Goal: Navigation & Orientation: Find specific page/section

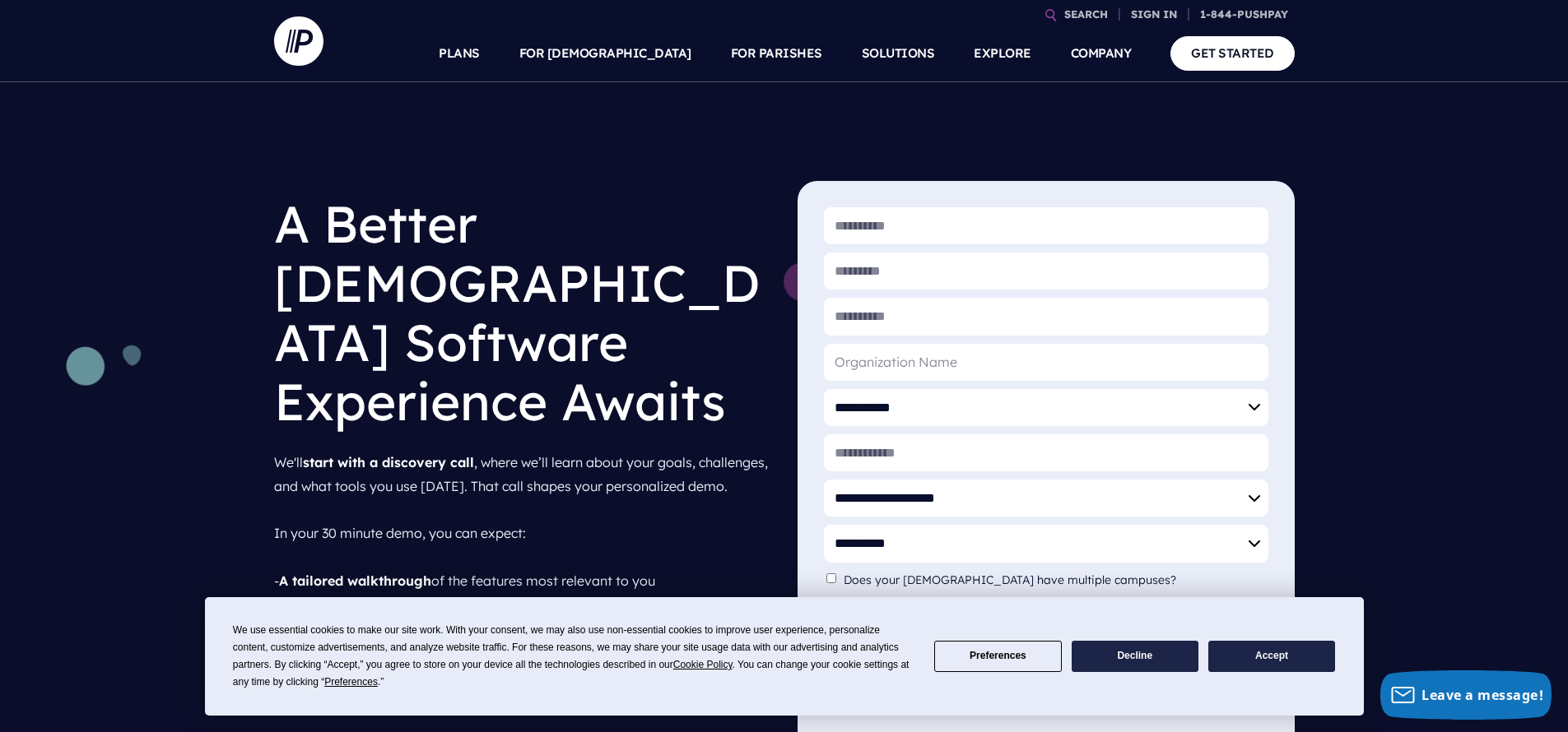
click at [1264, 653] on button "Accept" at bounding box center [1271, 658] width 127 height 32
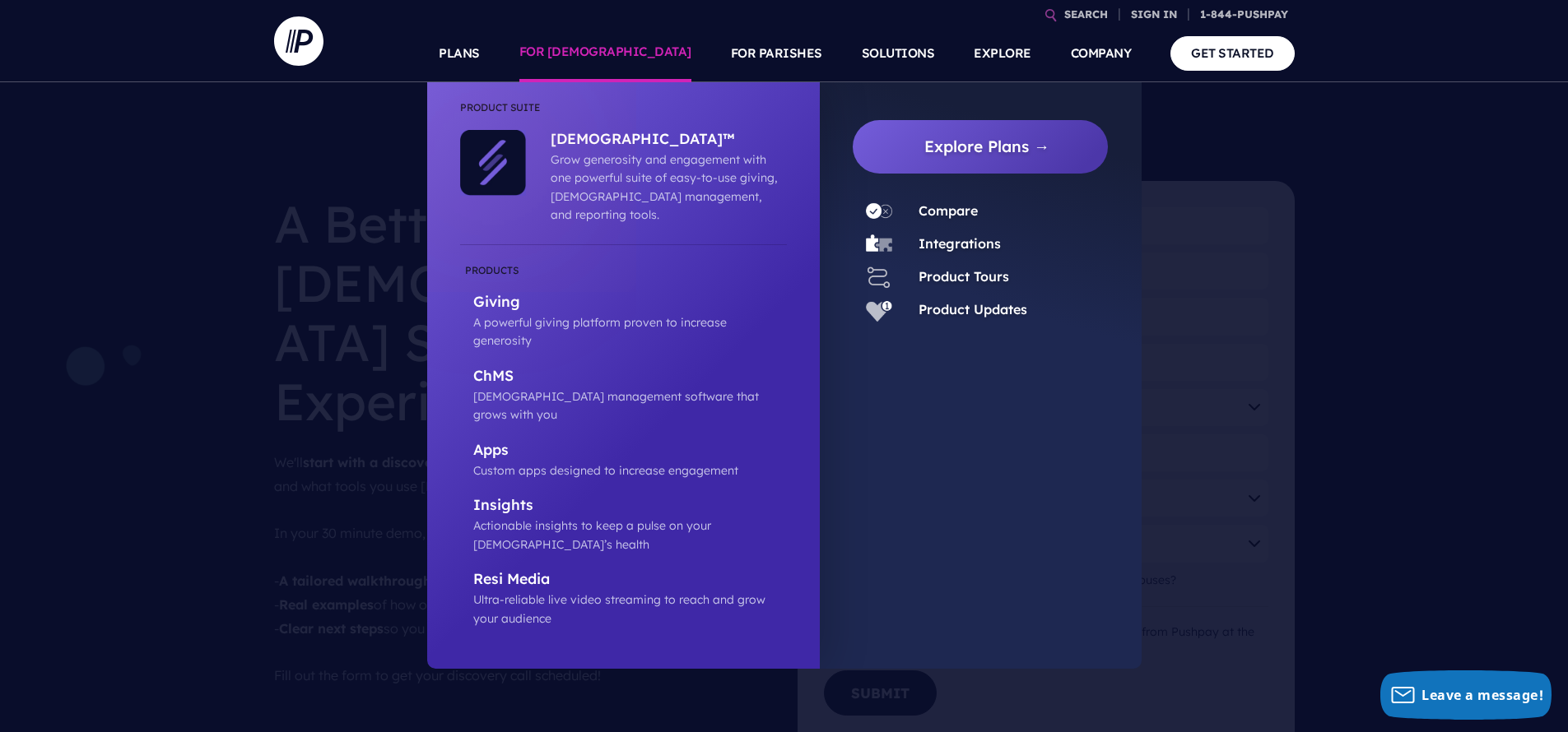
click at [630, 49] on link "FOR [DEMOGRAPHIC_DATA]" at bounding box center [605, 53] width 172 height 58
click at [629, 46] on link "FOR [DEMOGRAPHIC_DATA]" at bounding box center [605, 53] width 172 height 58
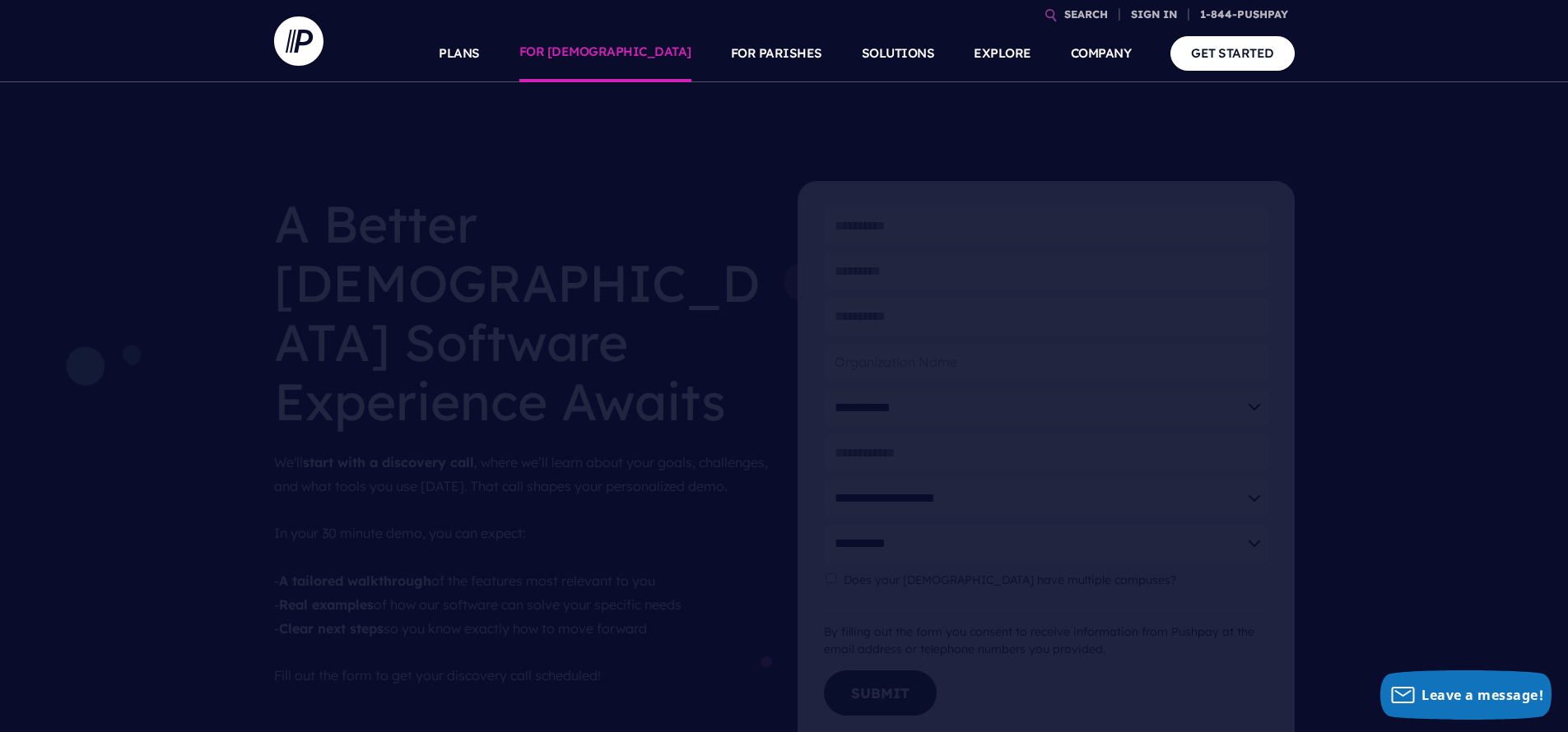
click at [631, 52] on link "FOR [DEMOGRAPHIC_DATA]" at bounding box center [605, 53] width 172 height 58
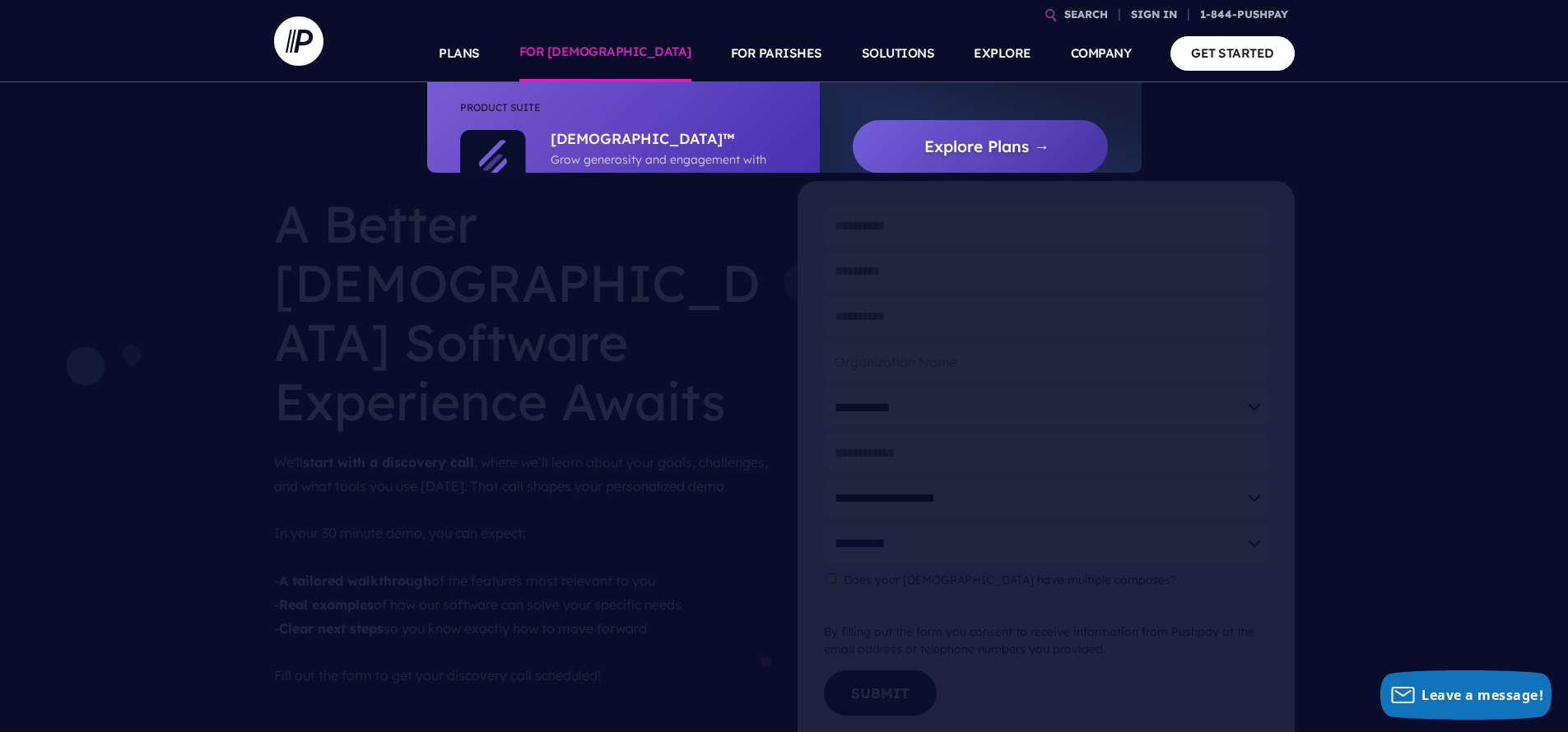
click at [629, 49] on link "FOR [DEMOGRAPHIC_DATA]" at bounding box center [605, 53] width 172 height 58
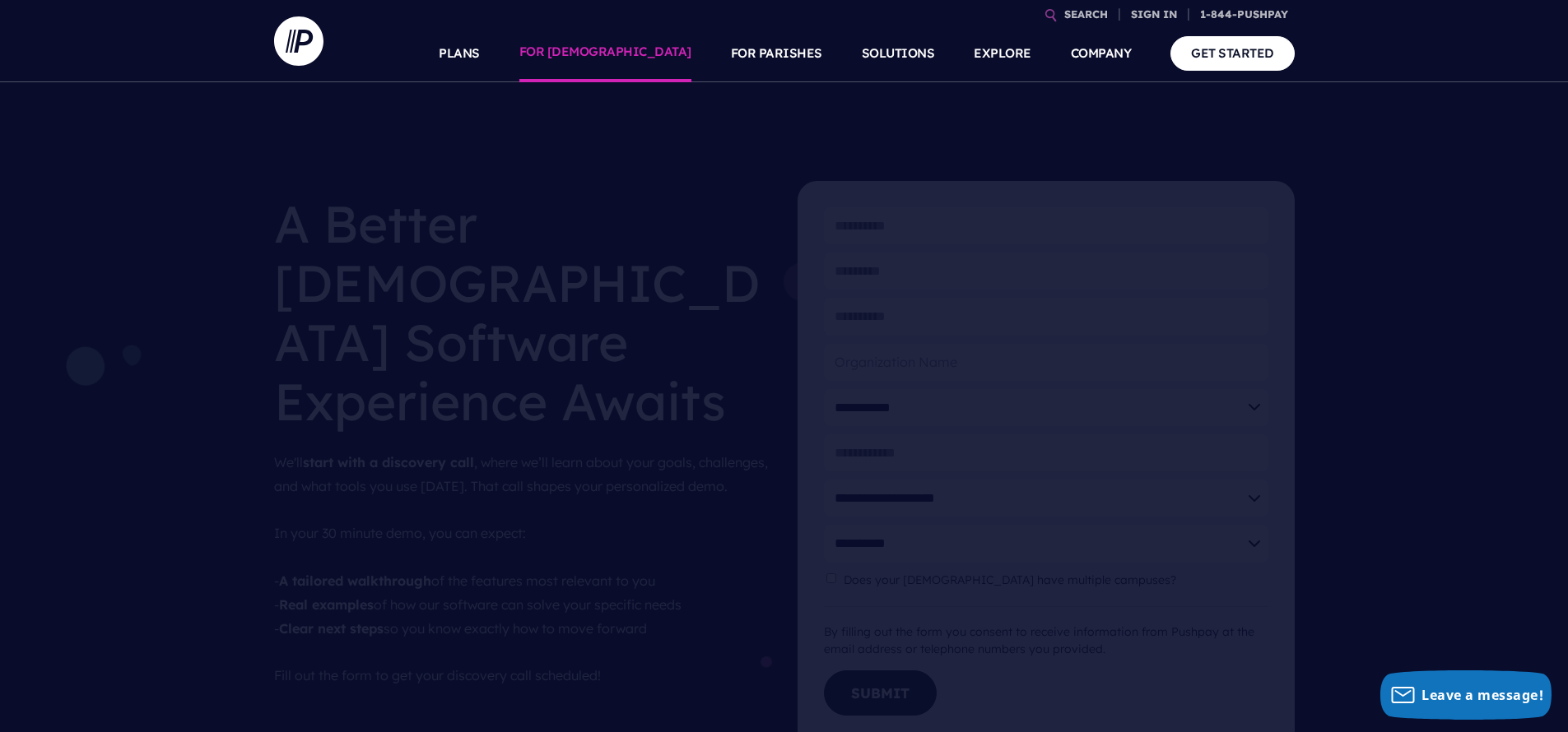
click at [630, 49] on link "FOR [DEMOGRAPHIC_DATA]" at bounding box center [605, 53] width 172 height 58
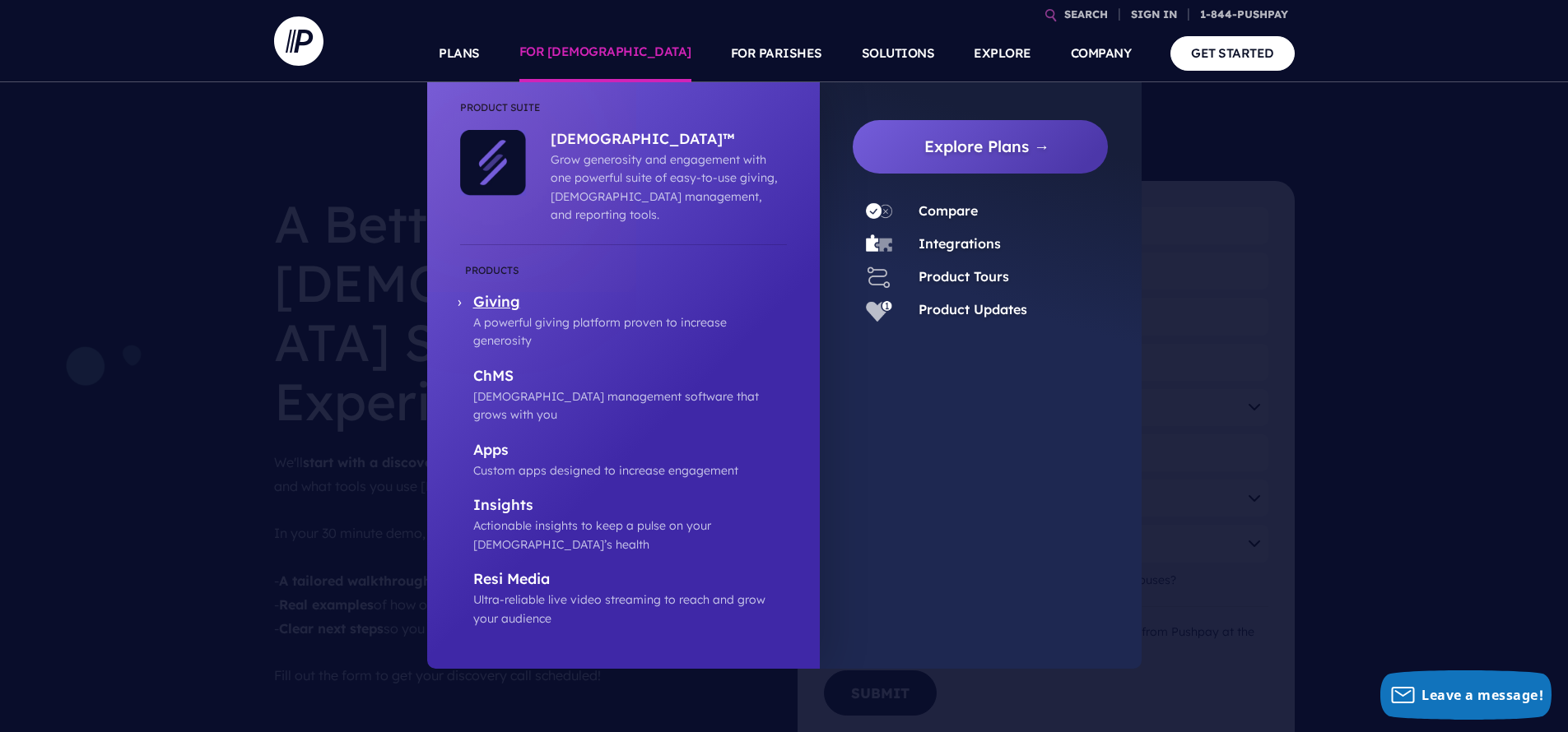
click at [523, 293] on p "Giving" at bounding box center [629, 304] width 313 height 21
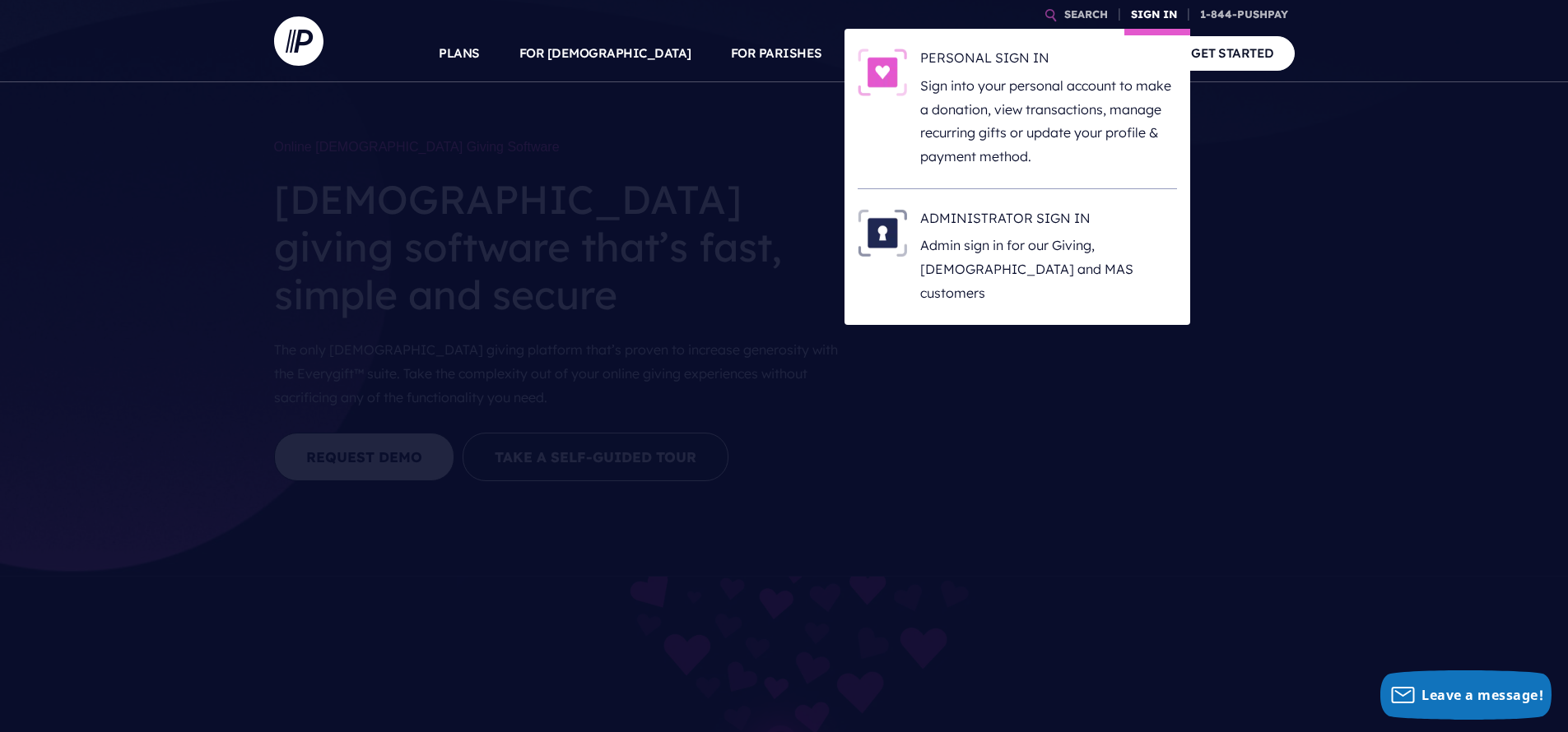
click at [1170, 23] on link "SIGN IN" at bounding box center [1154, 14] width 59 height 29
click at [1062, 215] on h6 "ADMINISTRATOR SIGN IN" at bounding box center [1049, 222] width 257 height 25
